Goal: Task Accomplishment & Management: Manage account settings

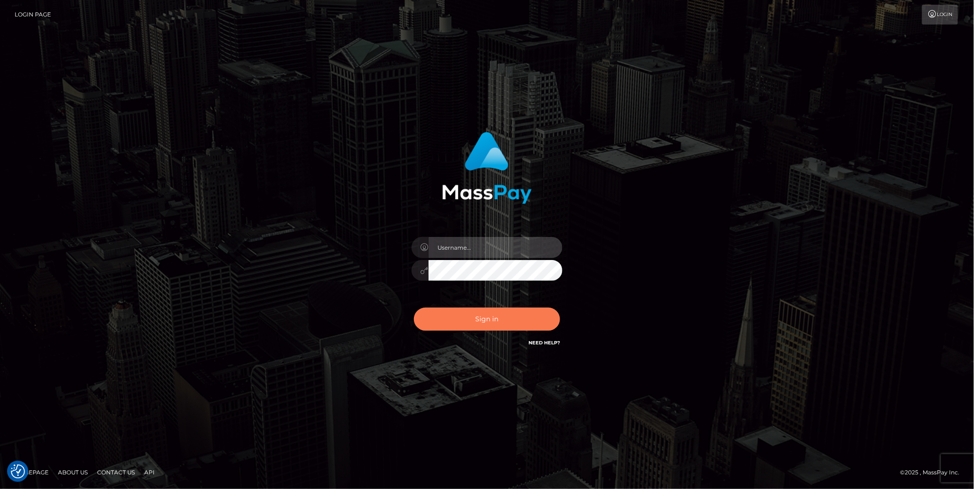
type input "cheli"
click at [505, 312] on button "Sign in" at bounding box center [487, 319] width 146 height 23
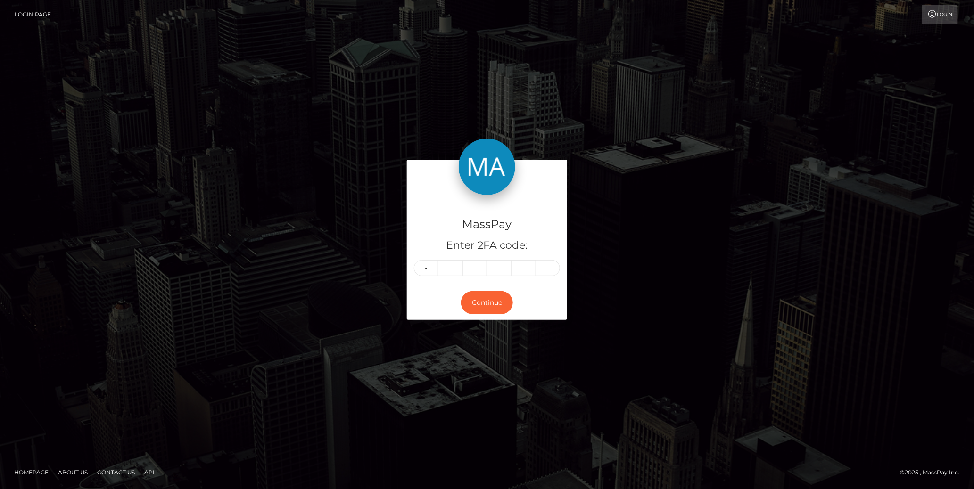
type input "0"
type input "6"
type input "7"
type input "6"
type input "0"
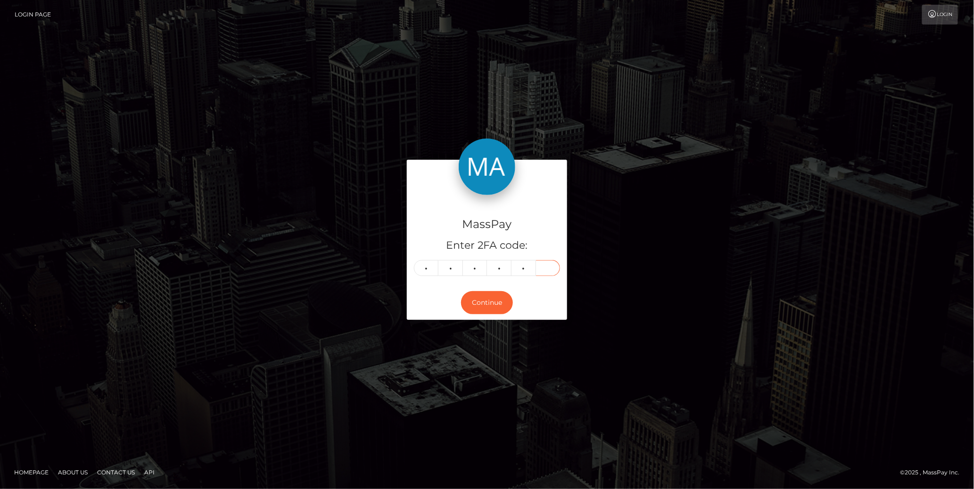
type input "9"
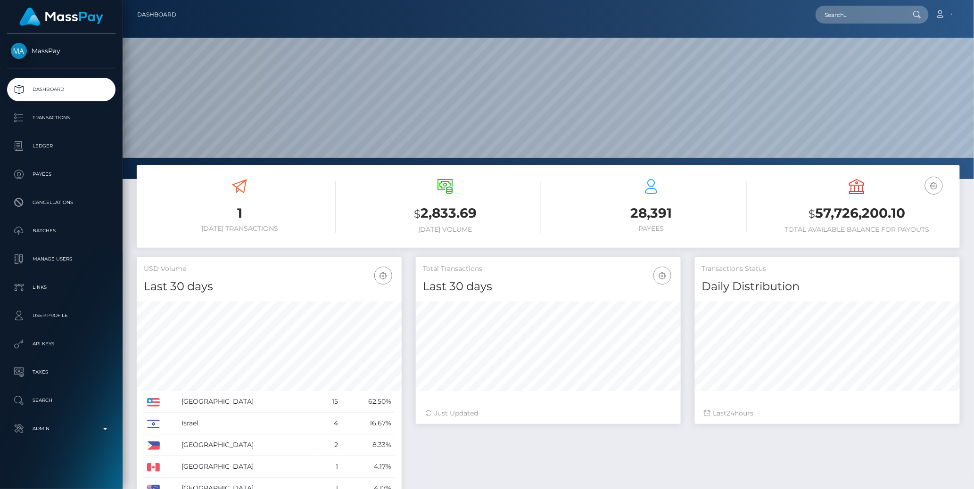
scroll to position [167, 265]
